Goal: Task Accomplishment & Management: Use online tool/utility

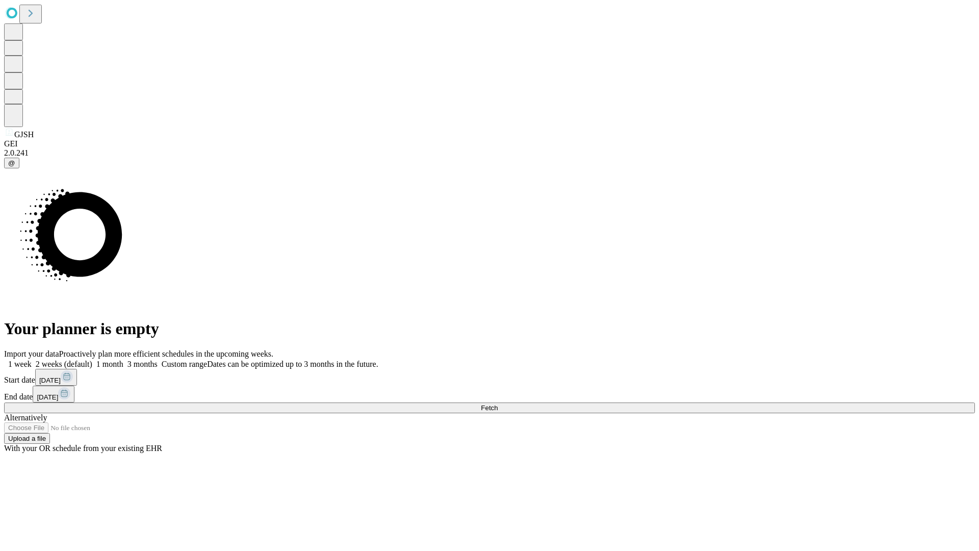
click at [497, 404] on span "Fetch" at bounding box center [489, 408] width 17 height 8
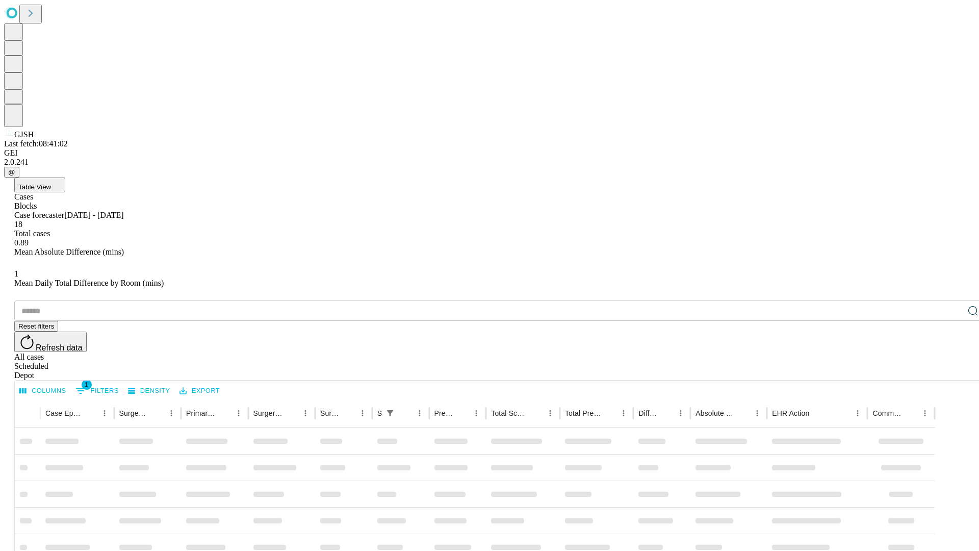
click at [952, 371] on div "Depot" at bounding box center [499, 375] width 971 height 9
